Goal: Information Seeking & Learning: Learn about a topic

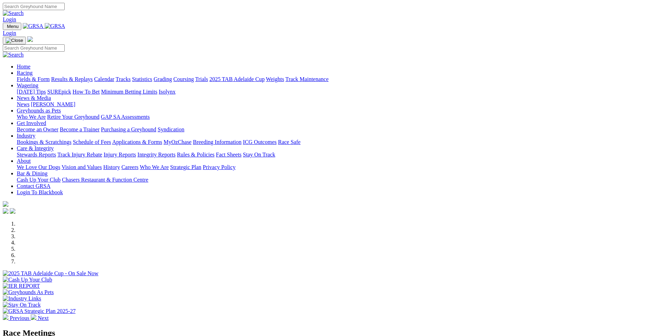
scroll to position [175, 0]
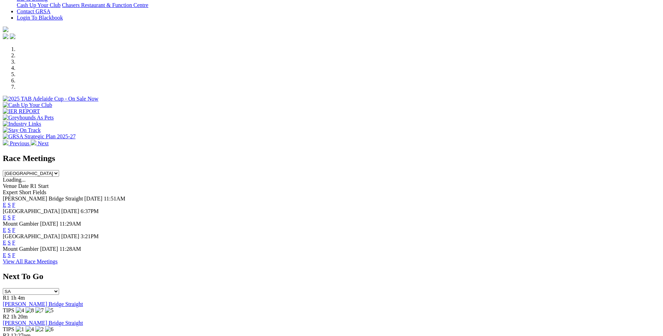
click at [15, 227] on link "F" at bounding box center [13, 230] width 3 height 6
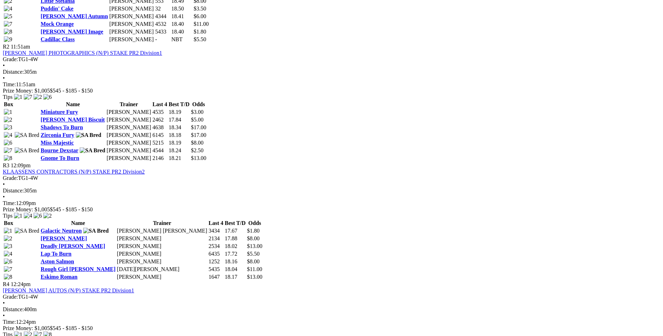
scroll to position [419, 0]
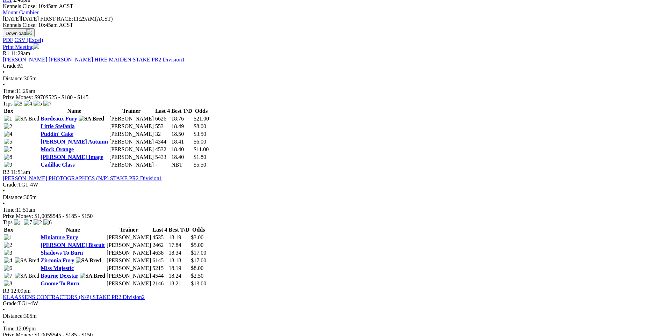
scroll to position [315, 0]
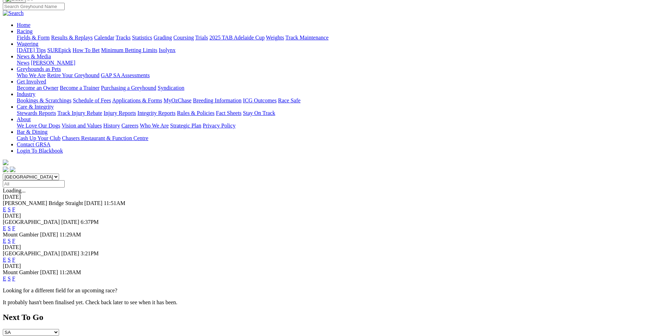
scroll to position [70, 0]
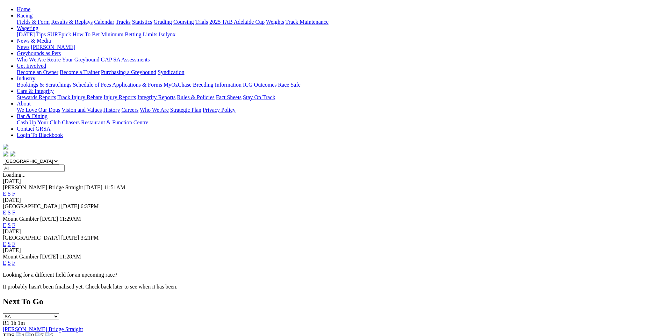
click at [15, 260] on link "F" at bounding box center [13, 263] width 3 height 6
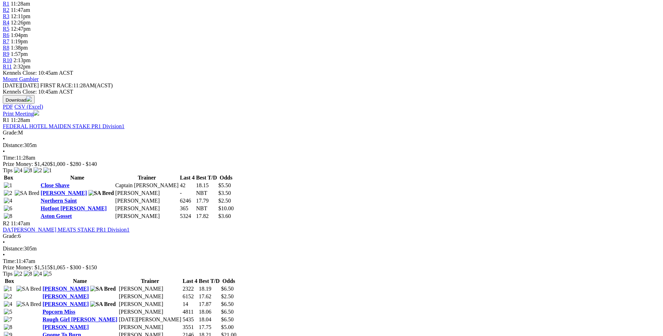
scroll to position [245, 0]
